Goal: Task Accomplishment & Management: Manage account settings

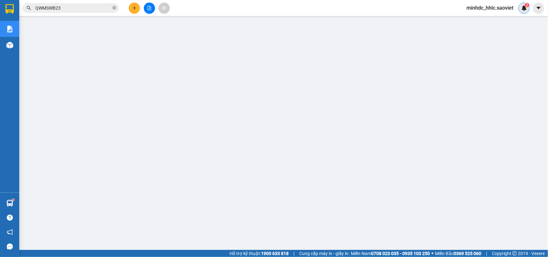
drag, startPoint x: 0, startPoint y: 0, endPoint x: 522, endPoint y: 4, distance: 522.5
click at [522, 4] on div "2" at bounding box center [524, 8] width 11 height 11
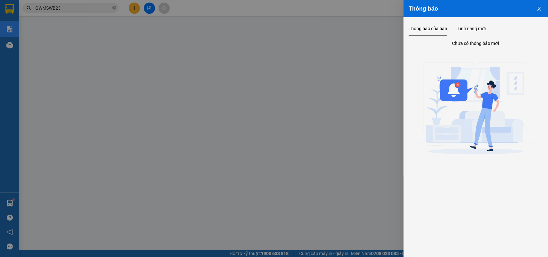
click at [538, 10] on icon "close" at bounding box center [539, 8] width 5 height 5
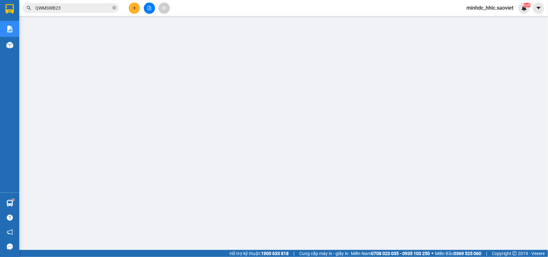
click at [486, 9] on span "minhdc_hhlc.saoviet" at bounding box center [490, 8] width 57 height 8
click at [481, 19] on span "Đăng xuất" at bounding box center [493, 19] width 43 height 7
